Goal: Task Accomplishment & Management: Complete application form

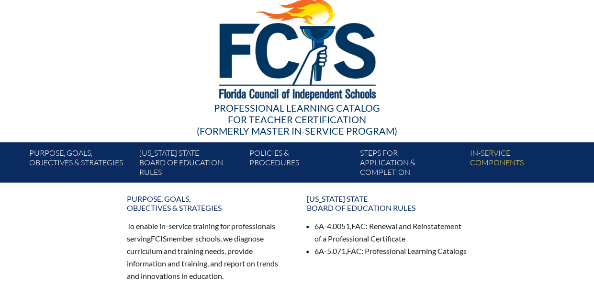
scroll to position [96, 0]
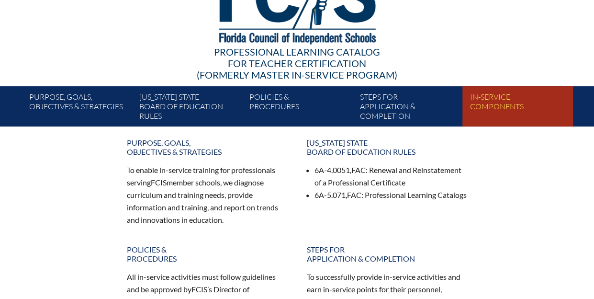
click at [496, 102] on link "In-service components" at bounding box center [521, 108] width 110 height 36
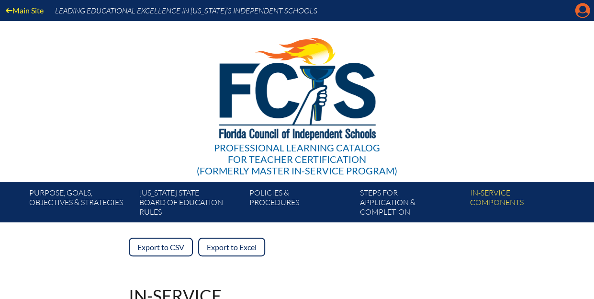
click at [580, 12] on icon at bounding box center [583, 10] width 15 height 15
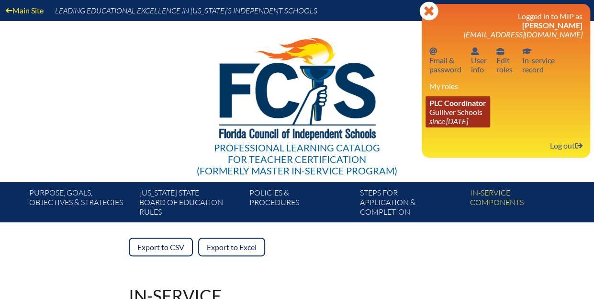
click at [454, 119] on icon "since [DATE]" at bounding box center [448, 120] width 39 height 9
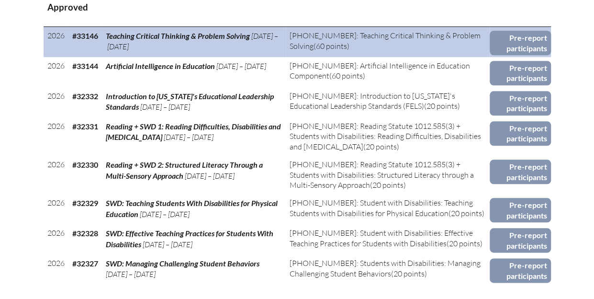
scroll to position [431, 0]
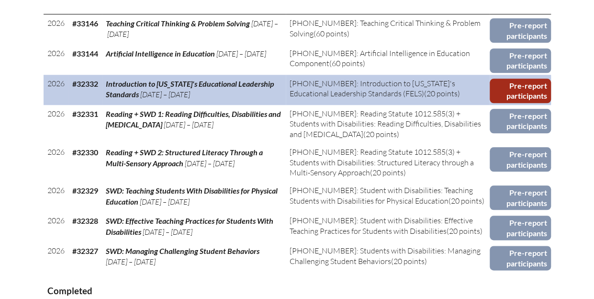
click at [530, 90] on link "Pre-report participants" at bounding box center [520, 91] width 61 height 24
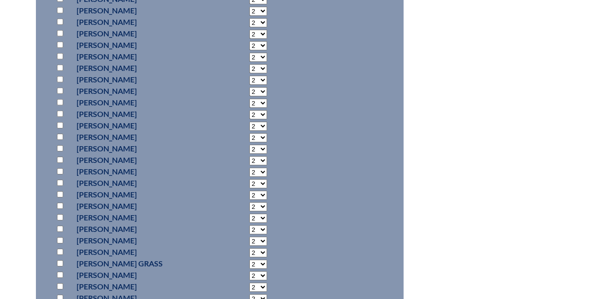
scroll to position [1436, 0]
click at [60, 240] on input "checkbox" at bounding box center [60, 240] width 6 height 6
checkbox input "true"
click at [254, 239] on select "2 3 4 5 6 7 8 9 10 11 12 13 14 15 16 17 18 19 20 0" at bounding box center [258, 240] width 18 height 9
select select "20"
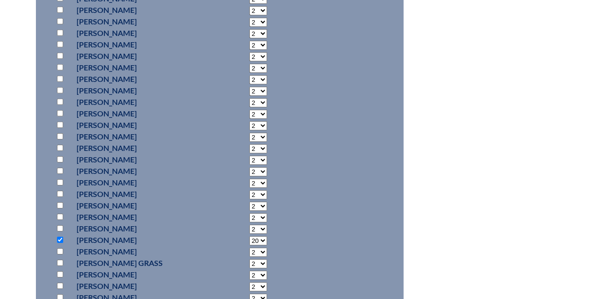
click at [249, 236] on select "2 3 4 5 6 7 8 9 10 11 12 13 14 15 16 17 18 19 20 0" at bounding box center [258, 240] width 18 height 9
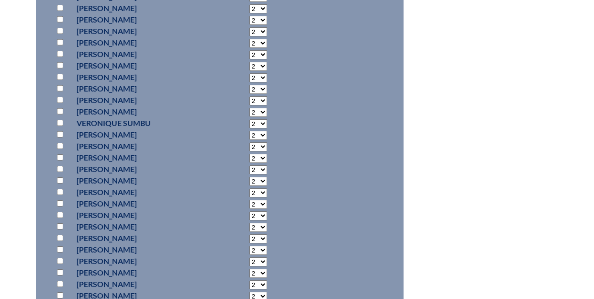
scroll to position [3543, 0]
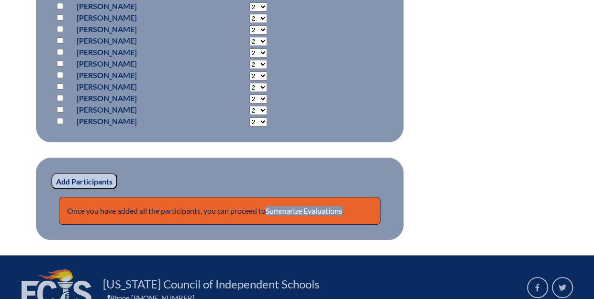
click at [103, 183] on input "Add Participants" at bounding box center [84, 181] width 66 height 16
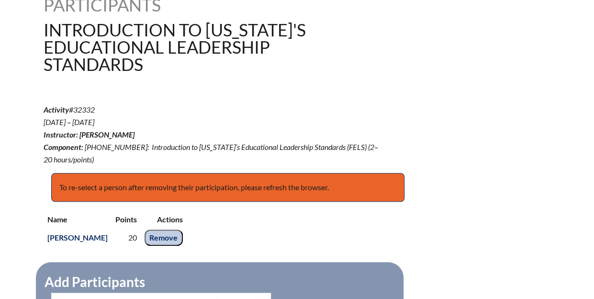
scroll to position [335, 0]
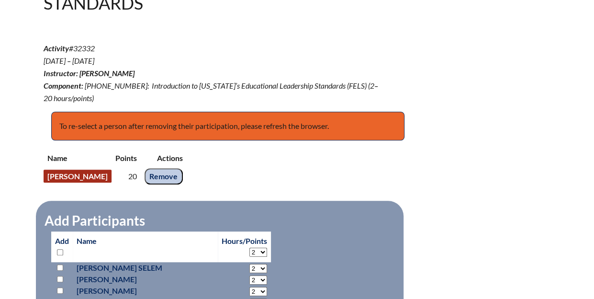
click at [91, 177] on link "Giselle Gonzalez-Llano" at bounding box center [78, 175] width 68 height 13
